Goal: Task Accomplishment & Management: Complete application form

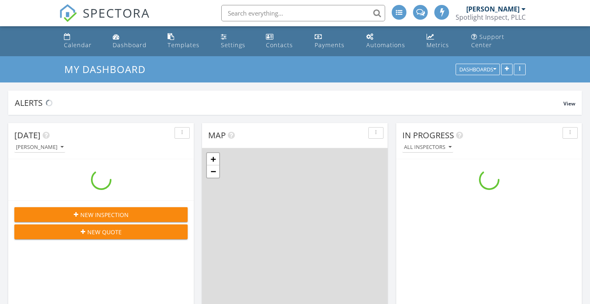
scroll to position [752, 597]
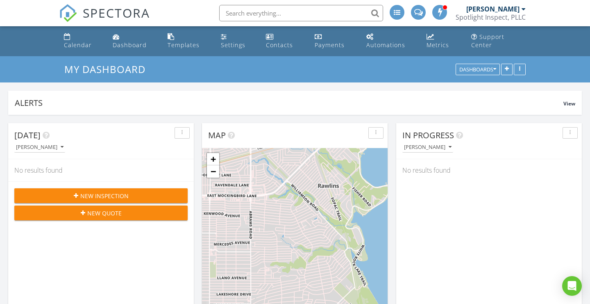
click at [109, 197] on span "New Inspection" at bounding box center [104, 195] width 48 height 9
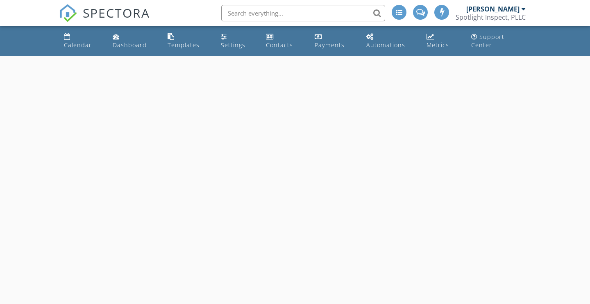
select select "7"
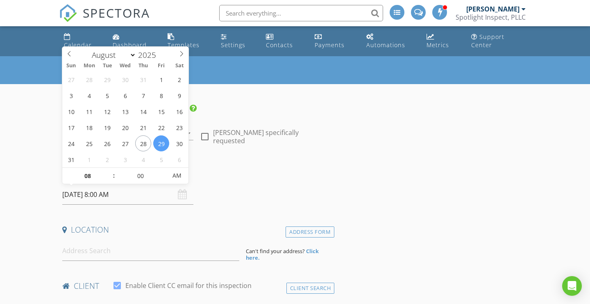
click at [122, 194] on input "[DATE] 8:00 AM" at bounding box center [127, 194] width 131 height 20
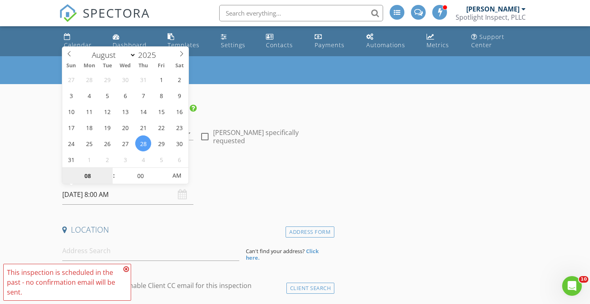
type input "08/28/2025 8:00 AM"
type input "05"
type input "08/28/2025 8:05 AM"
click at [163, 170] on span at bounding box center [163, 172] width 6 height 8
type input "10"
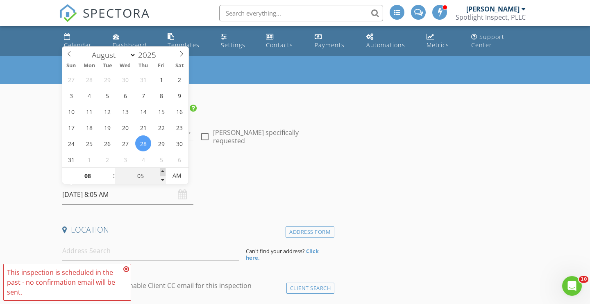
type input "08/28/2025 8:10 AM"
click at [163, 170] on span at bounding box center [163, 172] width 6 height 8
type input "15"
type input "08/28/2025 8:15 AM"
click at [163, 170] on span at bounding box center [163, 172] width 6 height 8
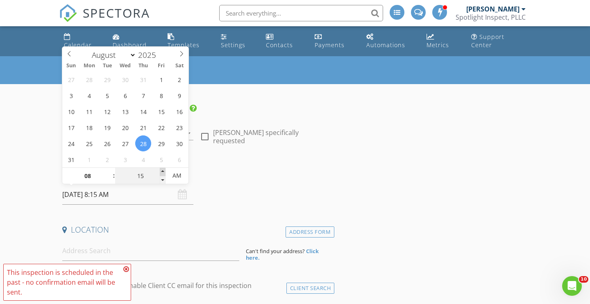
type input "20"
type input "08/28/2025 8:20 AM"
click at [163, 170] on span at bounding box center [163, 172] width 6 height 8
type input "25"
type input "08/28/2025 8:25 AM"
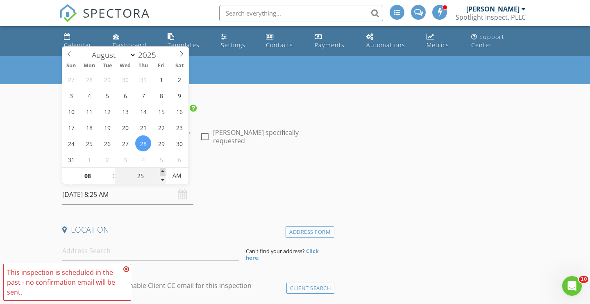
click at [163, 170] on span at bounding box center [163, 172] width 6 height 8
type input "30"
type input "08/28/2025 8:30 AM"
click at [163, 170] on span at bounding box center [163, 172] width 6 height 8
type input "09"
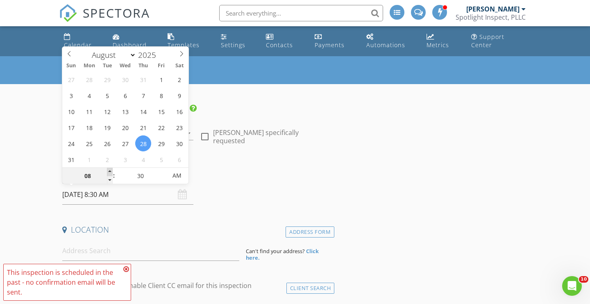
type input "[DATE] 9:30 AM"
click at [111, 170] on span at bounding box center [110, 172] width 6 height 8
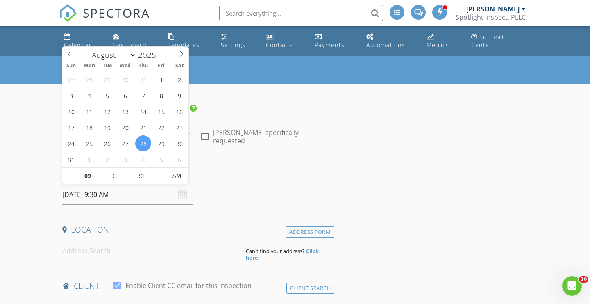
click at [158, 251] on input at bounding box center [150, 250] width 177 height 20
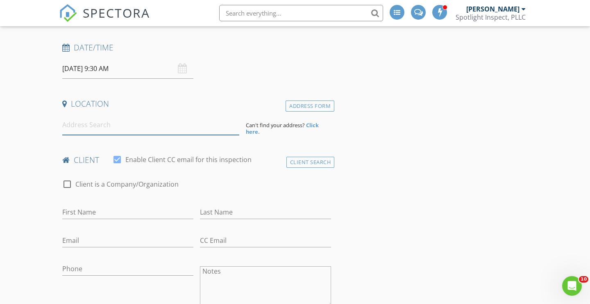
scroll to position [131, 0]
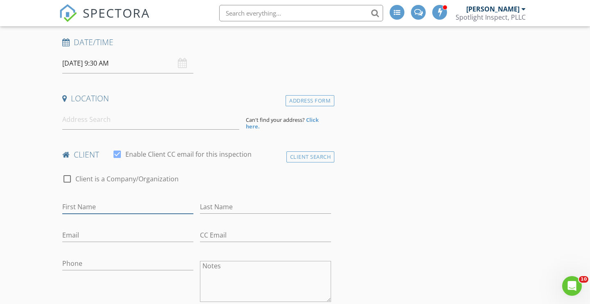
drag, startPoint x: 102, startPoint y: 211, endPoint x: 101, endPoint y: 197, distance: 13.2
click at [102, 210] on input "First Name" at bounding box center [127, 207] width 131 height 14
paste input "[PERSON_NAME]"
drag, startPoint x: 91, startPoint y: 207, endPoint x: 141, endPoint y: 211, distance: 51.0
click at [141, 211] on input "[PERSON_NAME]" at bounding box center [127, 207] width 131 height 14
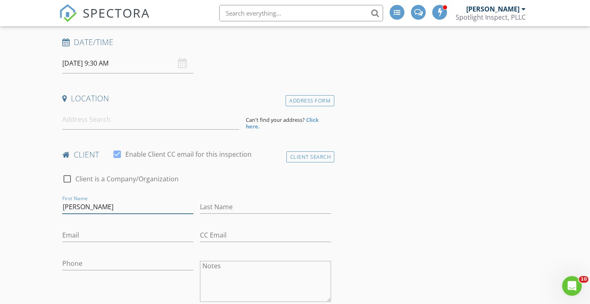
type input "[PERSON_NAME]"
click at [225, 206] on input "Last Name" at bounding box center [265, 207] width 131 height 14
paste input "[PERSON_NAME]"
type input "[PERSON_NAME]"
click at [92, 234] on input "Email" at bounding box center [127, 235] width 131 height 14
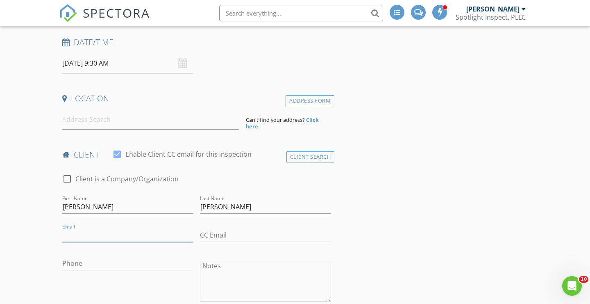
paste input "[EMAIL_ADDRESS][DOMAIN_NAME]"
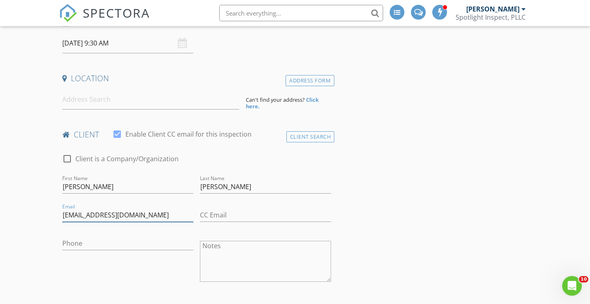
scroll to position [157, 0]
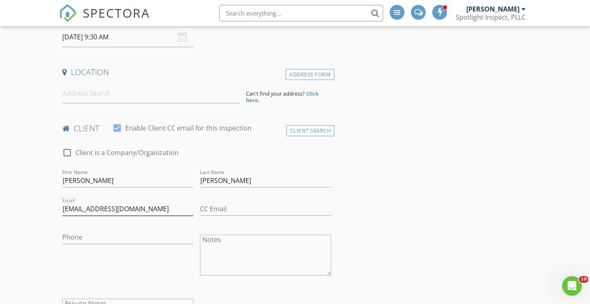
type input "[EMAIL_ADDRESS][DOMAIN_NAME]"
click at [225, 262] on textarea "Notes" at bounding box center [265, 254] width 131 height 41
paste textarea "(469) 858-8795"
drag, startPoint x: 220, startPoint y: 240, endPoint x: 182, endPoint y: 237, distance: 37.8
click at [200, 237] on textarea "(469) 858-8795" at bounding box center [265, 254] width 131 height 41
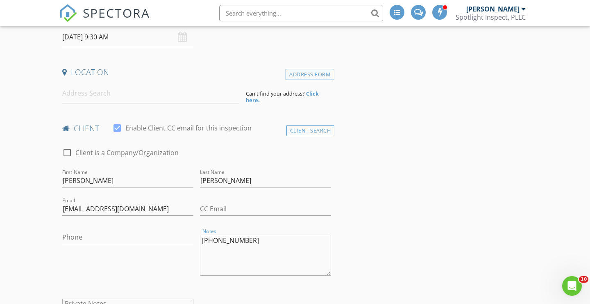
drag, startPoint x: 266, startPoint y: 242, endPoint x: 190, endPoint y: 248, distance: 76.1
click at [200, 238] on textarea "[PHONE_NUMBER]" at bounding box center [265, 254] width 131 height 41
type textarea "[PHONE_NUMBER]"
click at [116, 238] on input "Phone" at bounding box center [127, 237] width 131 height 14
paste input "[PHONE_NUMBER]"
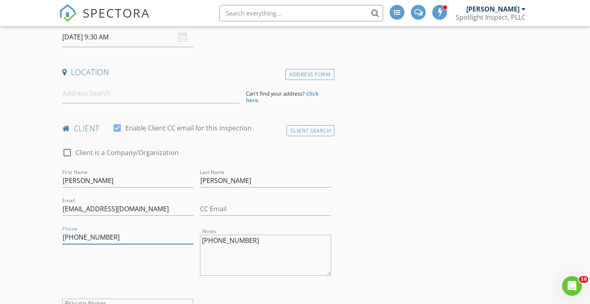
type input "[PHONE_NUMBER]"
drag, startPoint x: 251, startPoint y: 243, endPoint x: 183, endPoint y: 240, distance: 68.5
click at [200, 240] on textarea "[PHONE_NUMBER]" at bounding box center [265, 254] width 131 height 41
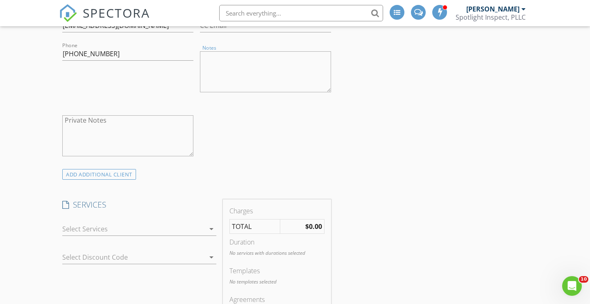
scroll to position [341, 0]
click at [100, 222] on div "check_box_outline_blank Home Inspection: 0-1000 SF check_box_outline_blank Home…" at bounding box center [139, 230] width 154 height 27
click at [104, 229] on div at bounding box center [133, 228] width 143 height 13
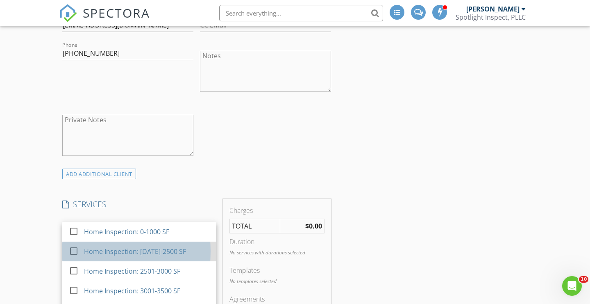
click at [137, 249] on div "Home Inspection: [DATE]-2500 SF" at bounding box center [135, 251] width 102 height 10
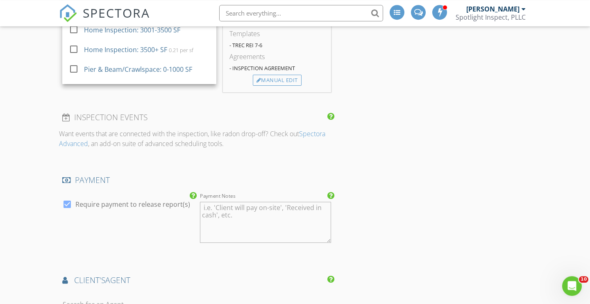
scroll to position [656, 0]
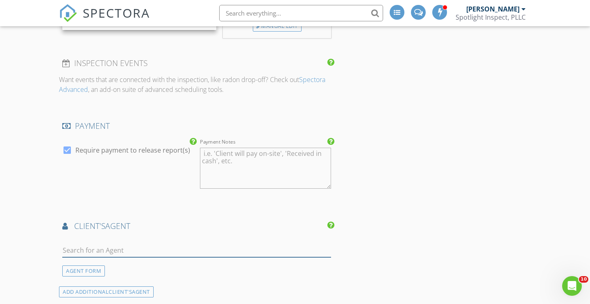
click at [116, 250] on input "text" at bounding box center [196, 250] width 269 height 14
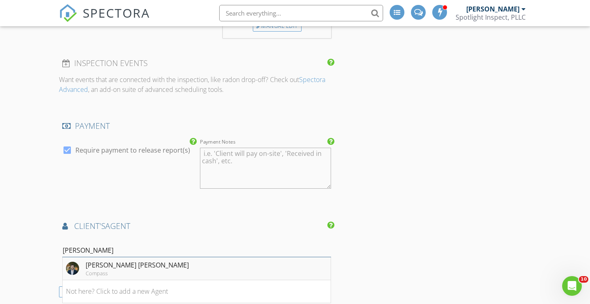
type input "jansen"
click at [130, 265] on div "[PERSON_NAME] [PERSON_NAME]" at bounding box center [137, 265] width 103 height 10
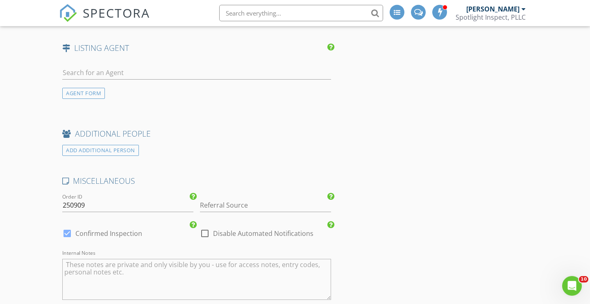
scroll to position [1134, 0]
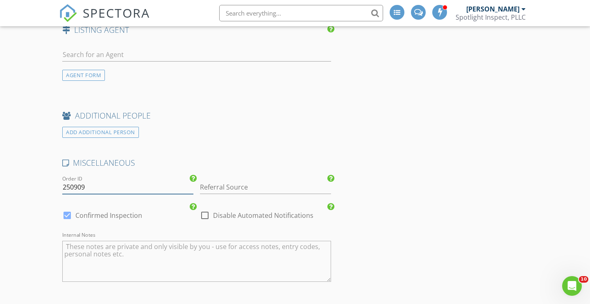
click at [100, 187] on input "250909" at bounding box center [127, 187] width 131 height 14
type input "250828-"
click at [226, 184] on input "Referral Source" at bounding box center [265, 187] width 131 height 14
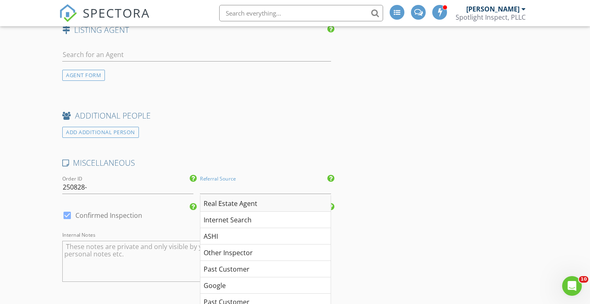
click at [257, 205] on div "Real Estate Agent" at bounding box center [265, 203] width 130 height 16
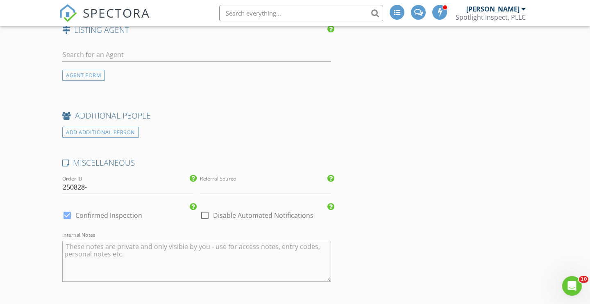
type input "Real Estate Agent"
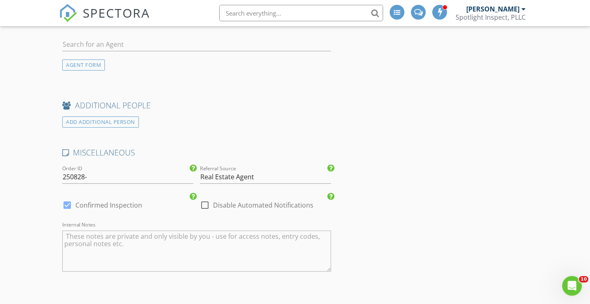
scroll to position [1147, 0]
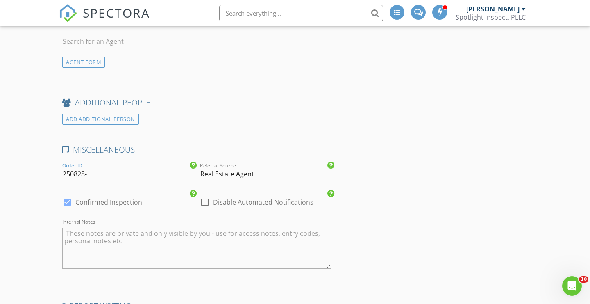
click at [110, 176] on input "250828-" at bounding box center [127, 174] width 131 height 14
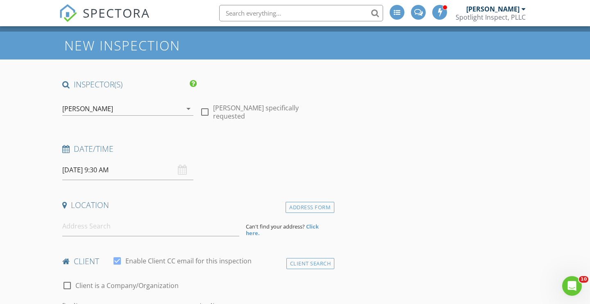
scroll to position [0, 0]
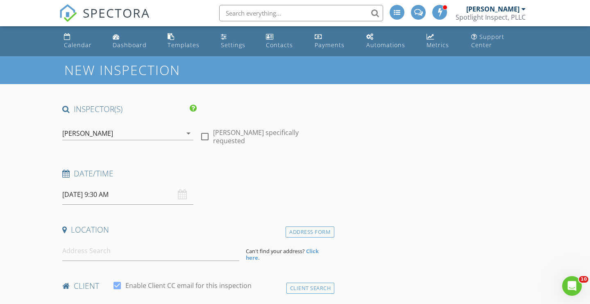
type input "250828-[PERSON_NAME]"
click at [130, 256] on input at bounding box center [150, 250] width 177 height 20
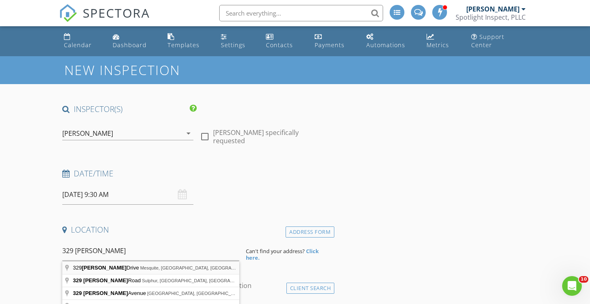
type input "329 Poteet Drive, Mesquite, TX, USA"
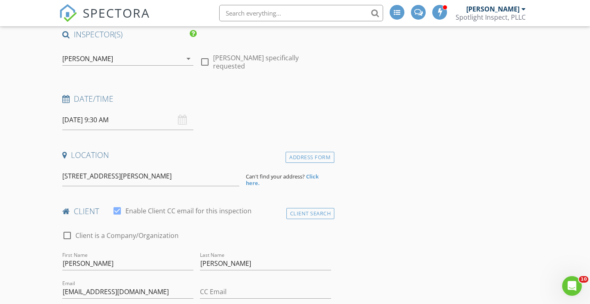
scroll to position [105, 0]
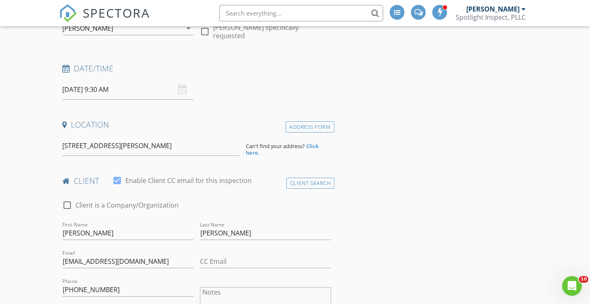
click at [313, 147] on strong "Click here." at bounding box center [282, 149] width 73 height 14
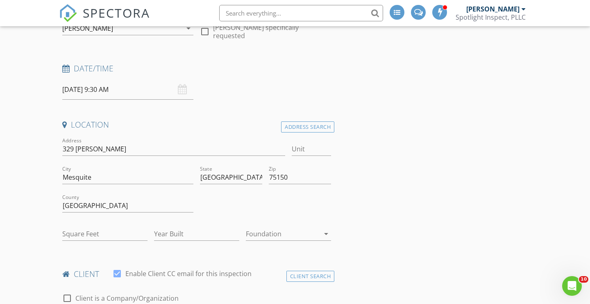
type input "0"
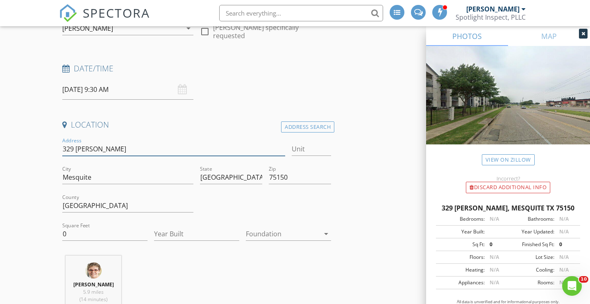
click at [71, 146] on input "329 poteet" at bounding box center [173, 149] width 223 height 14
type input "3229 [PERSON_NAME]"
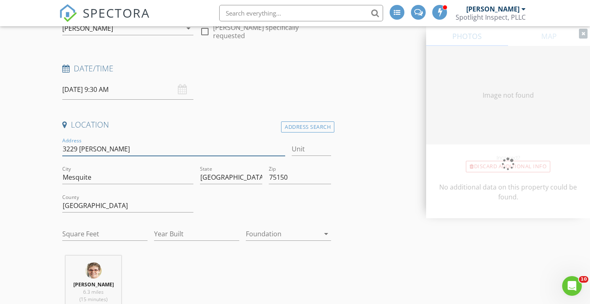
type input "1654"
type input "1982"
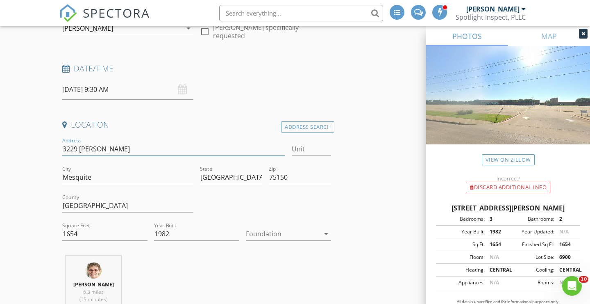
type input "3229 [PERSON_NAME]"
click at [290, 236] on div at bounding box center [283, 233] width 74 height 13
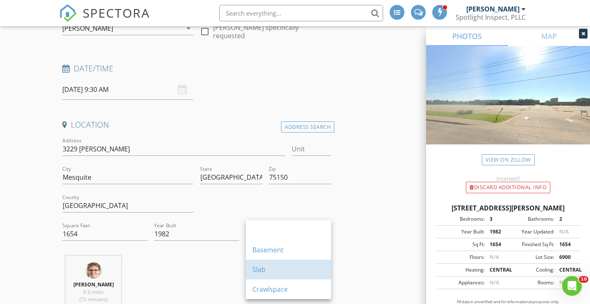
click at [292, 271] on div "Slab" at bounding box center [288, 269] width 72 height 10
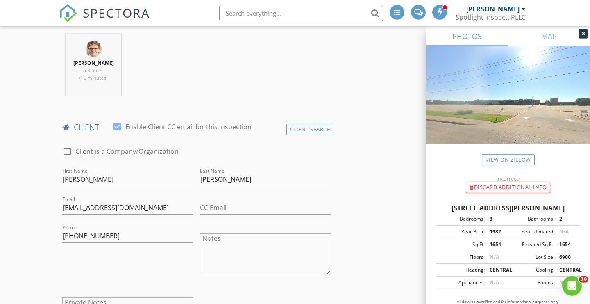
scroll to position [341, 0]
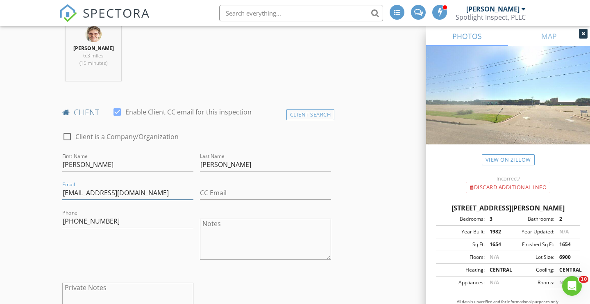
drag, startPoint x: 128, startPoint y: 193, endPoint x: 64, endPoint y: 194, distance: 64.7
click at [62, 192] on input "[EMAIL_ADDRESS][DOMAIN_NAME]" at bounding box center [127, 193] width 131 height 14
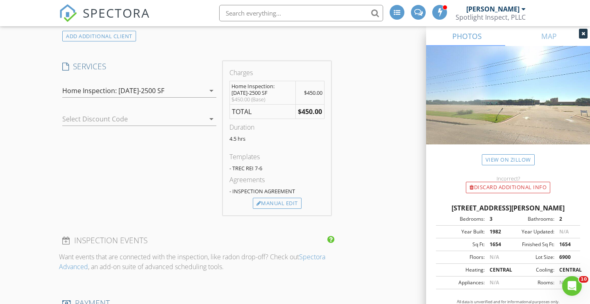
scroll to position [649, 0]
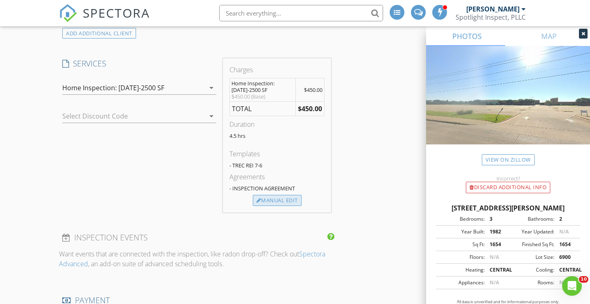
click at [294, 200] on div "Manual Edit" at bounding box center [277, 200] width 49 height 11
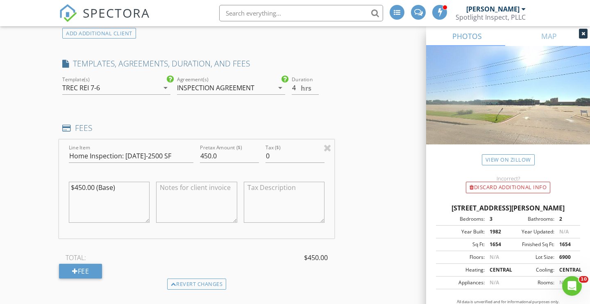
type input "4"
click at [316, 90] on input "4" at bounding box center [305, 88] width 27 height 14
click at [367, 221] on div "INSPECTOR(S) check_box Kristi Camp PRIMARY Kristi Camp arrow_drop_down check_bo…" at bounding box center [295, 303] width 472 height 1697
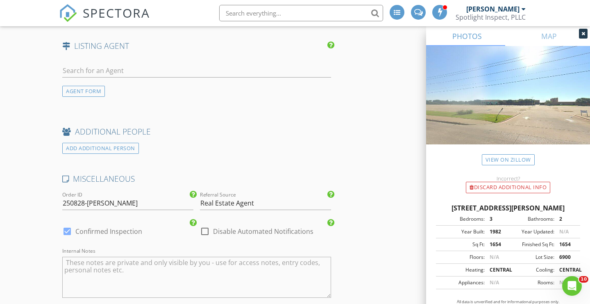
scroll to position [1517, 0]
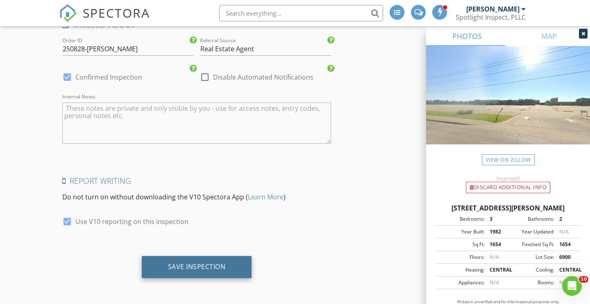
click at [197, 268] on div "Save Inspection" at bounding box center [197, 266] width 58 height 8
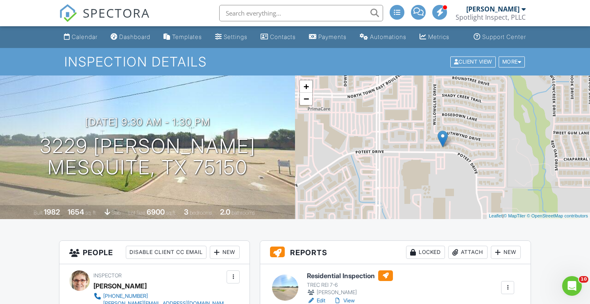
click at [306, 115] on div "+ − Leaflet | © MapTiler © OpenStreetMap contributors" at bounding box center [442, 146] width 295 height 143
click at [307, 105] on link "−" at bounding box center [306, 99] width 12 height 12
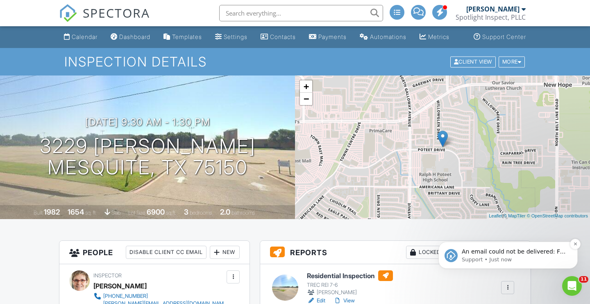
click at [508, 255] on p "An email could not be delivered: For more information, view Why emails don't ge…" at bounding box center [515, 251] width 106 height 8
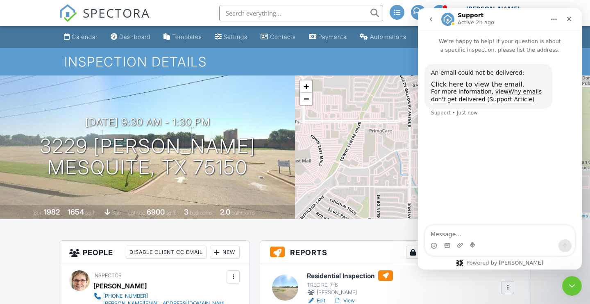
click at [495, 164] on div "An email could not be delivered: Click here to view the email. For more informa…" at bounding box center [500, 140] width 164 height 172
click at [567, 17] on icon "Close" at bounding box center [569, 19] width 5 height 5
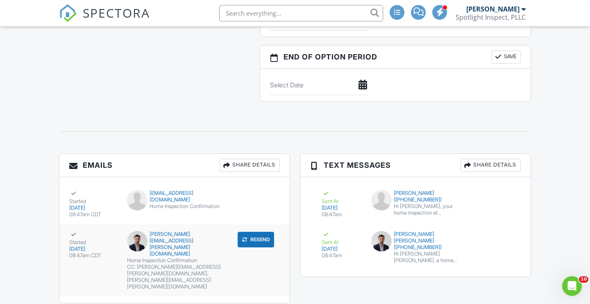
scroll to position [798, 0]
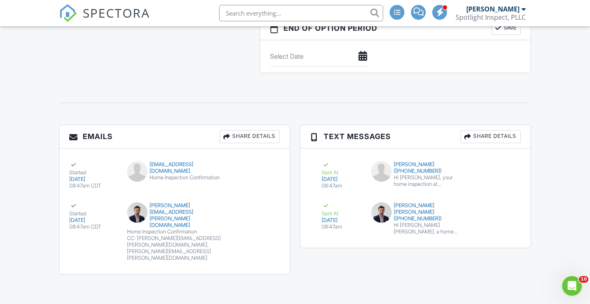
click at [316, 265] on div "Emails Share Details Started 08/28/2025 08:47am CDT 73vmac@gmail.com Home Inspe…" at bounding box center [295, 204] width 482 height 158
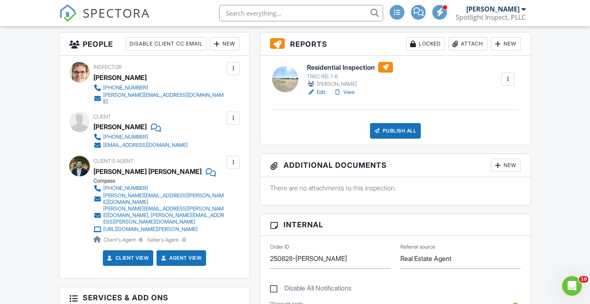
scroll to position [201, 0]
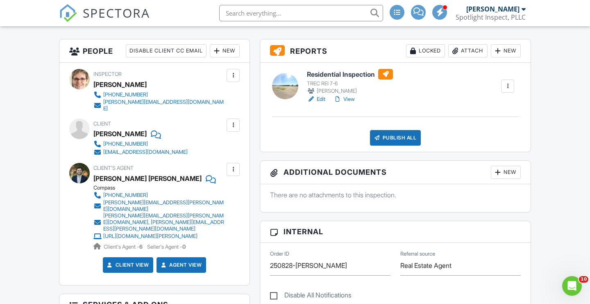
click at [419, 12] on span at bounding box center [418, 11] width 10 height 0
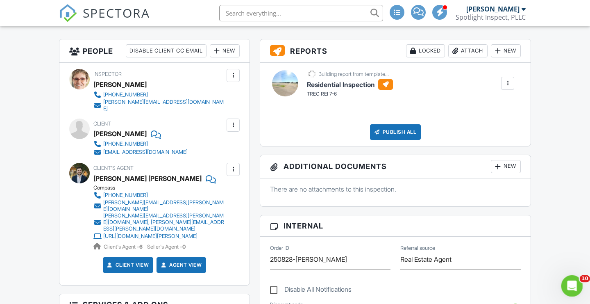
click at [571, 286] on icon "Open Intercom Messenger" at bounding box center [571, 285] width 14 height 14
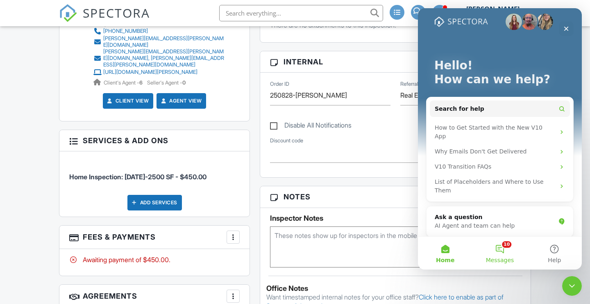
scroll to position [371, 0]
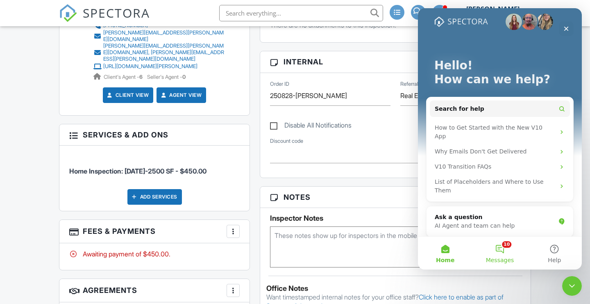
click at [508, 250] on button "10 Messages" at bounding box center [499, 252] width 54 height 33
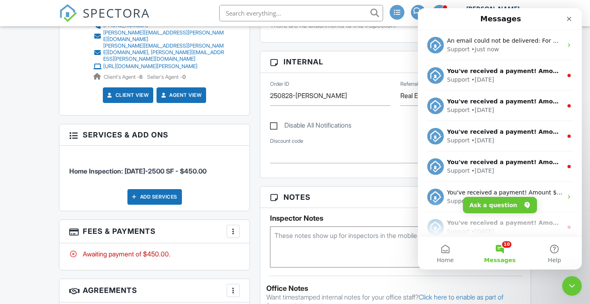
scroll to position [8, 0]
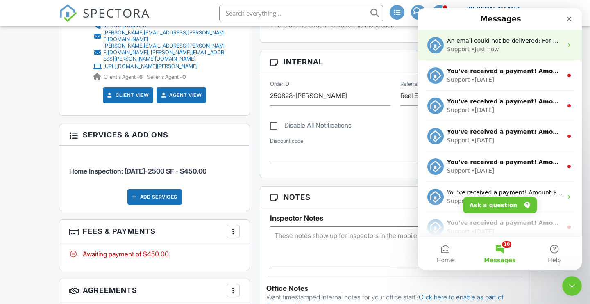
click at [567, 46] on icon "Intercom messenger" at bounding box center [569, 45] width 7 height 7
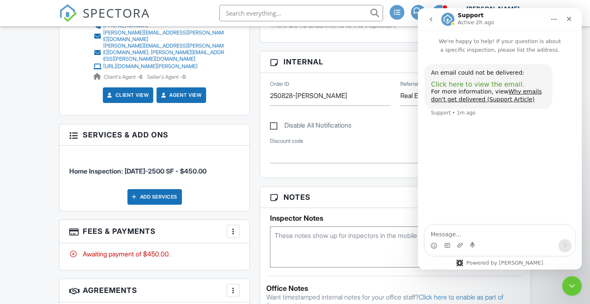
click at [483, 84] on span "Click here to view the email." at bounding box center [477, 84] width 93 height 8
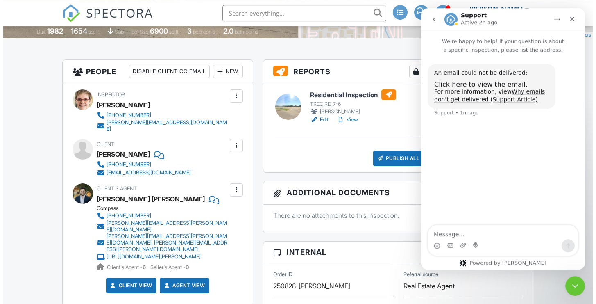
scroll to position [181, 0]
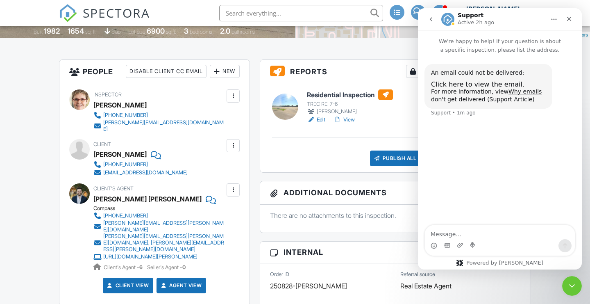
click at [234, 193] on div at bounding box center [233, 190] width 8 height 8
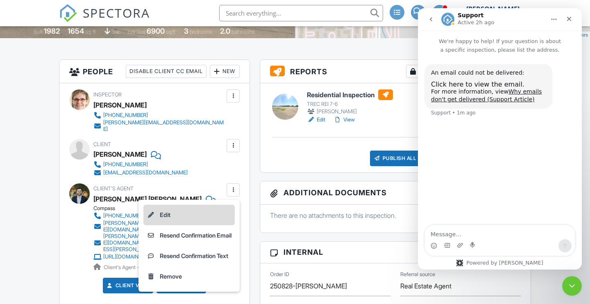
click at [153, 220] on li "Edit" at bounding box center [188, 214] width 91 height 20
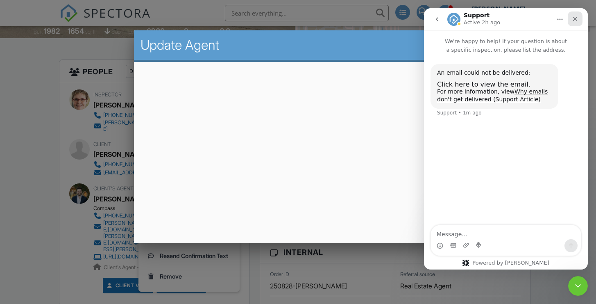
click at [575, 21] on icon "Close" at bounding box center [575, 19] width 7 height 7
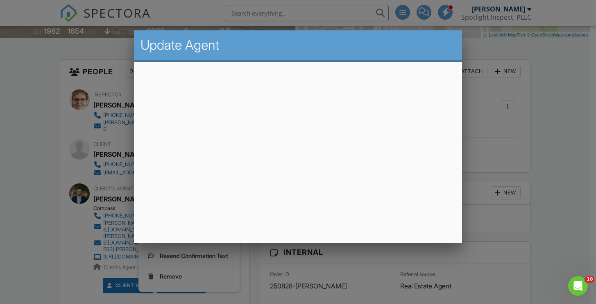
scroll to position [0, 0]
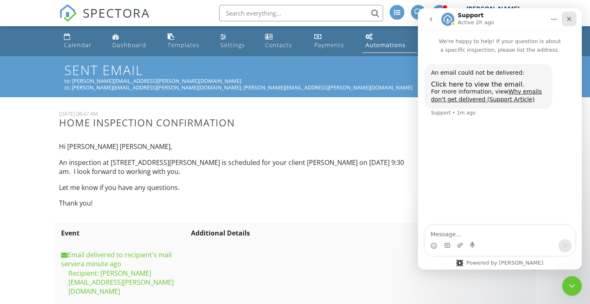
click at [569, 18] on icon "Close" at bounding box center [569, 19] width 7 height 7
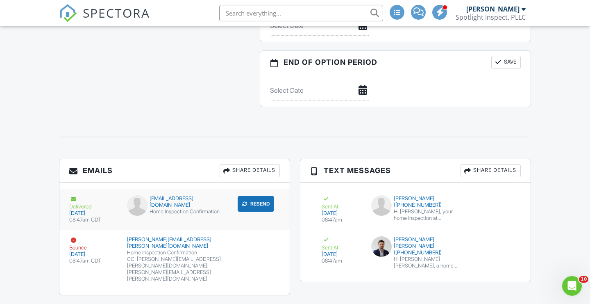
scroll to position [775, 0]
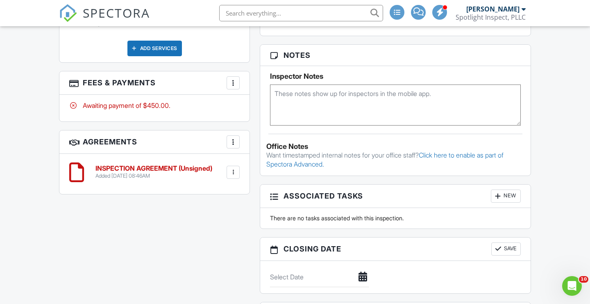
scroll to position [86, 0]
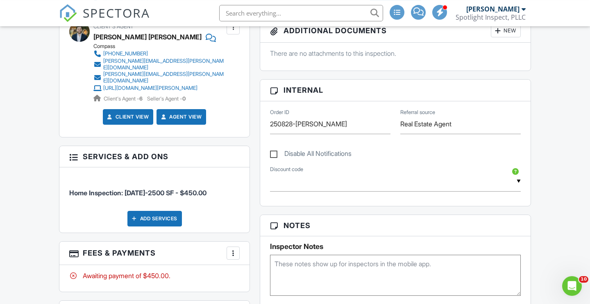
scroll to position [564, 0]
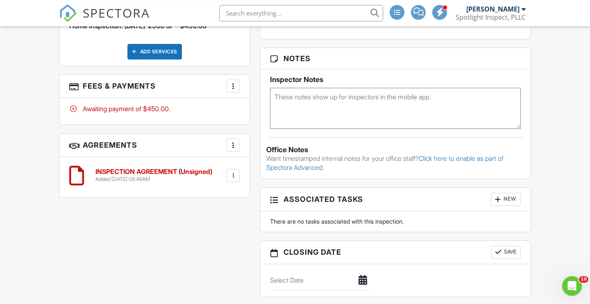
scroll to position [611, 0]
